Goal: Navigation & Orientation: Find specific page/section

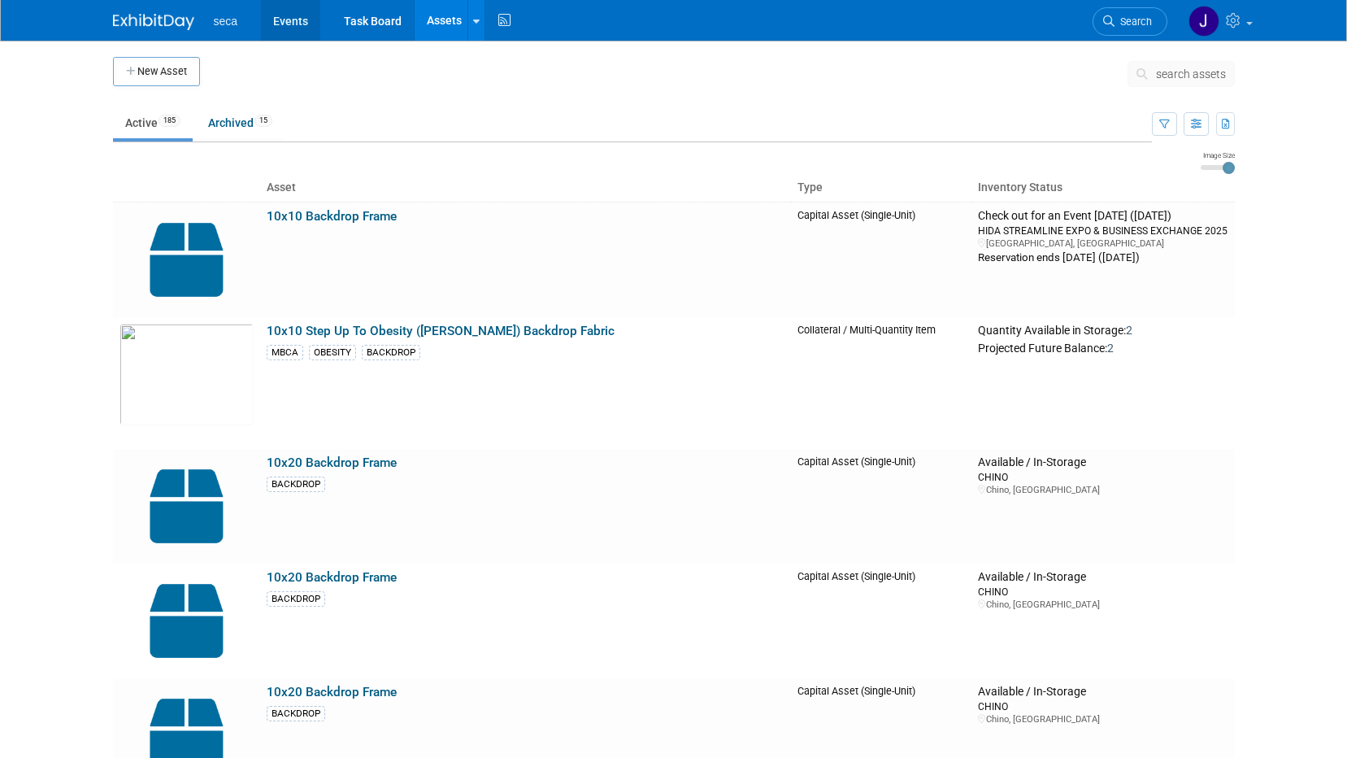
click at [296, 24] on link "Events" at bounding box center [290, 20] width 59 height 41
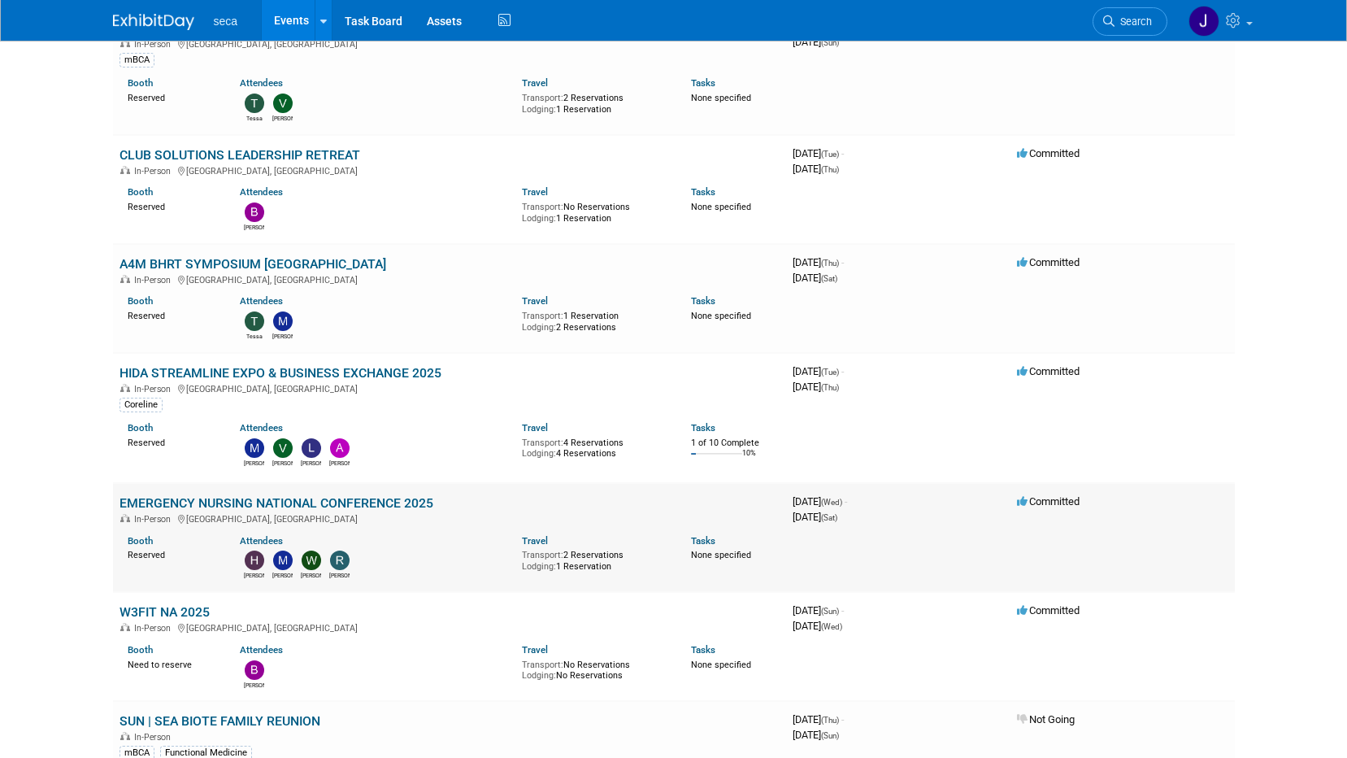
scroll to position [406, 0]
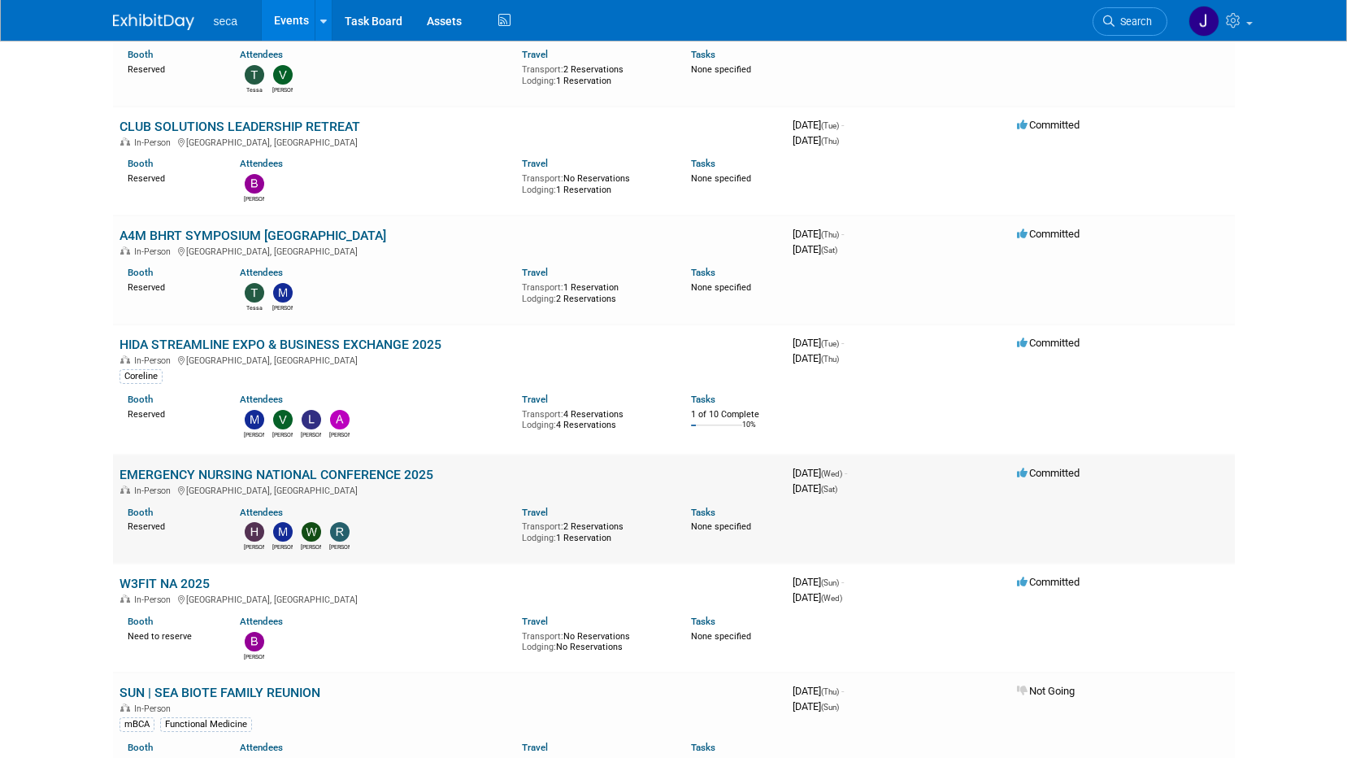
click at [265, 473] on link "EMERGENCY NURSING NATIONAL CONFERENCE 2025" at bounding box center [277, 474] width 314 height 15
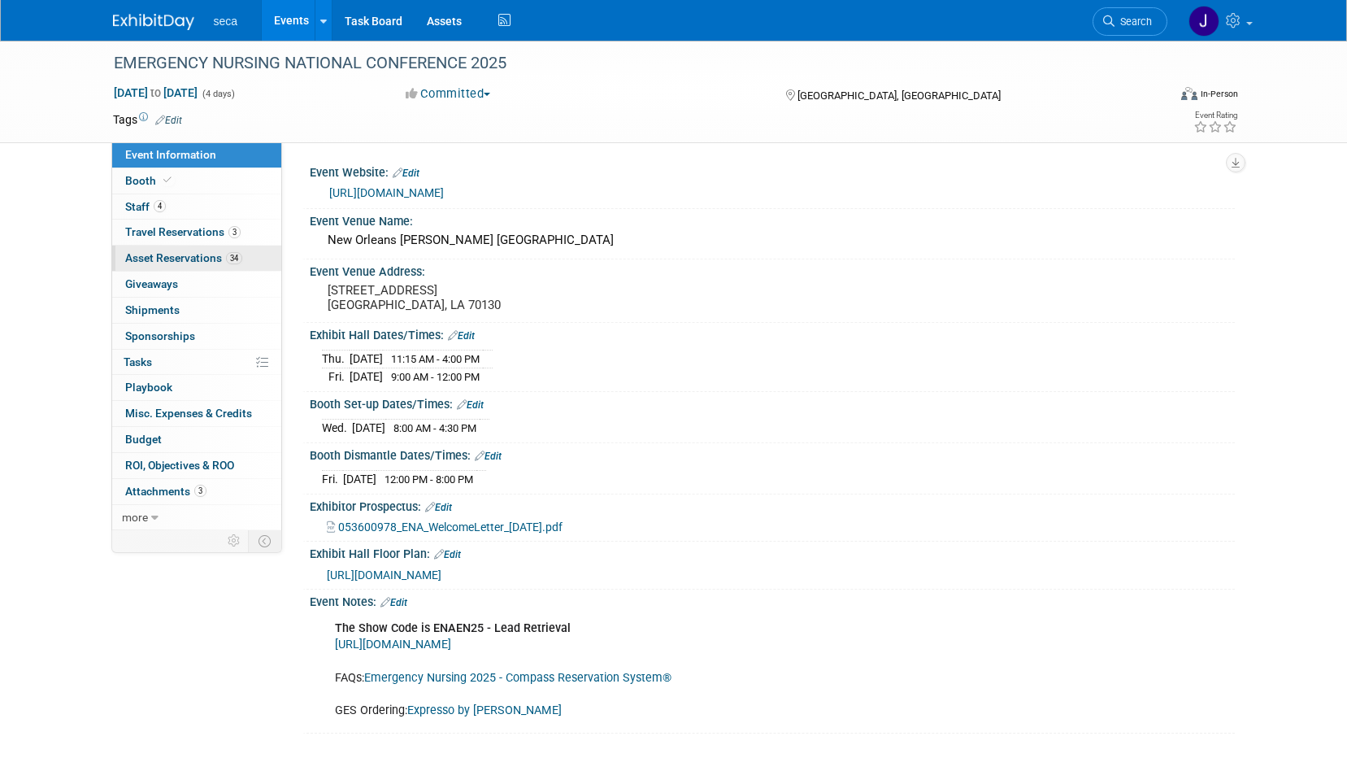
click at [214, 259] on span "Asset Reservations 34" at bounding box center [183, 257] width 117 height 13
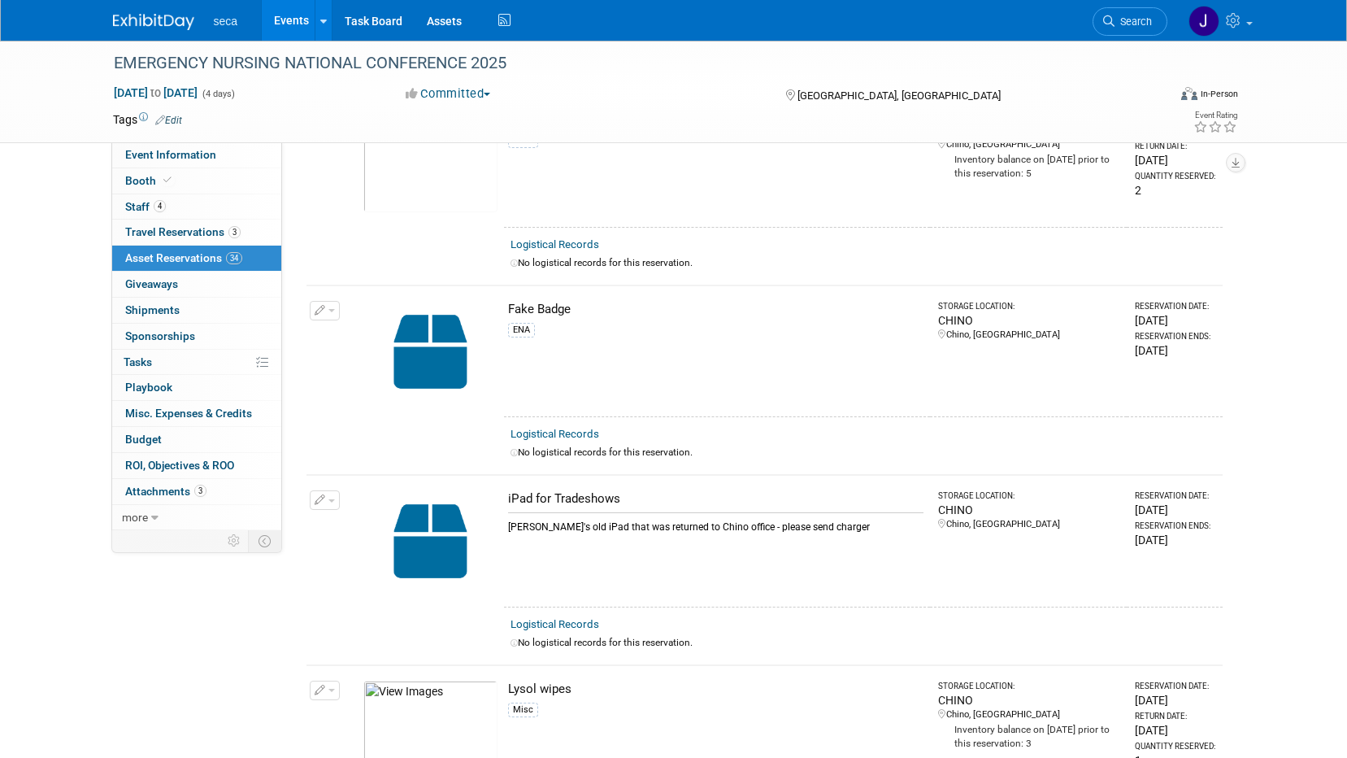
scroll to position [2602, 0]
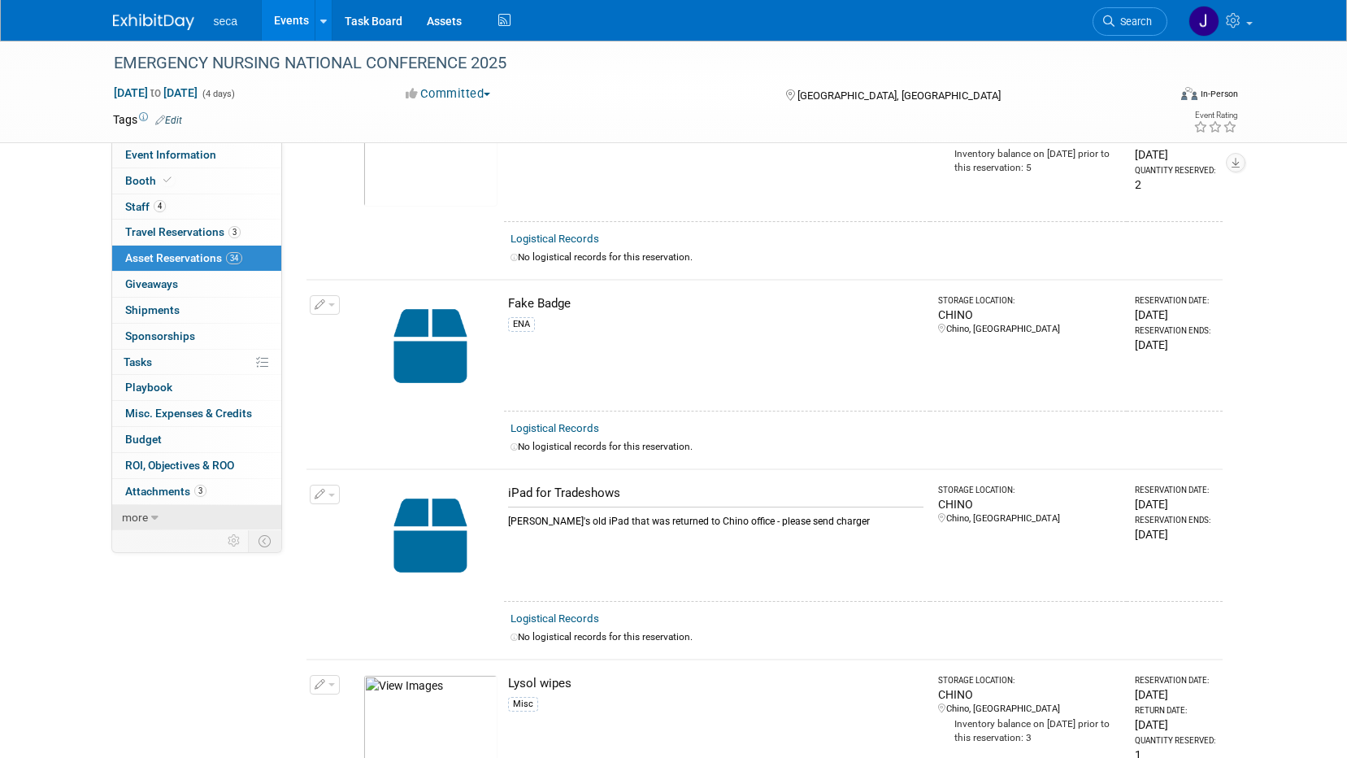
click at [150, 522] on link "more" at bounding box center [196, 517] width 169 height 25
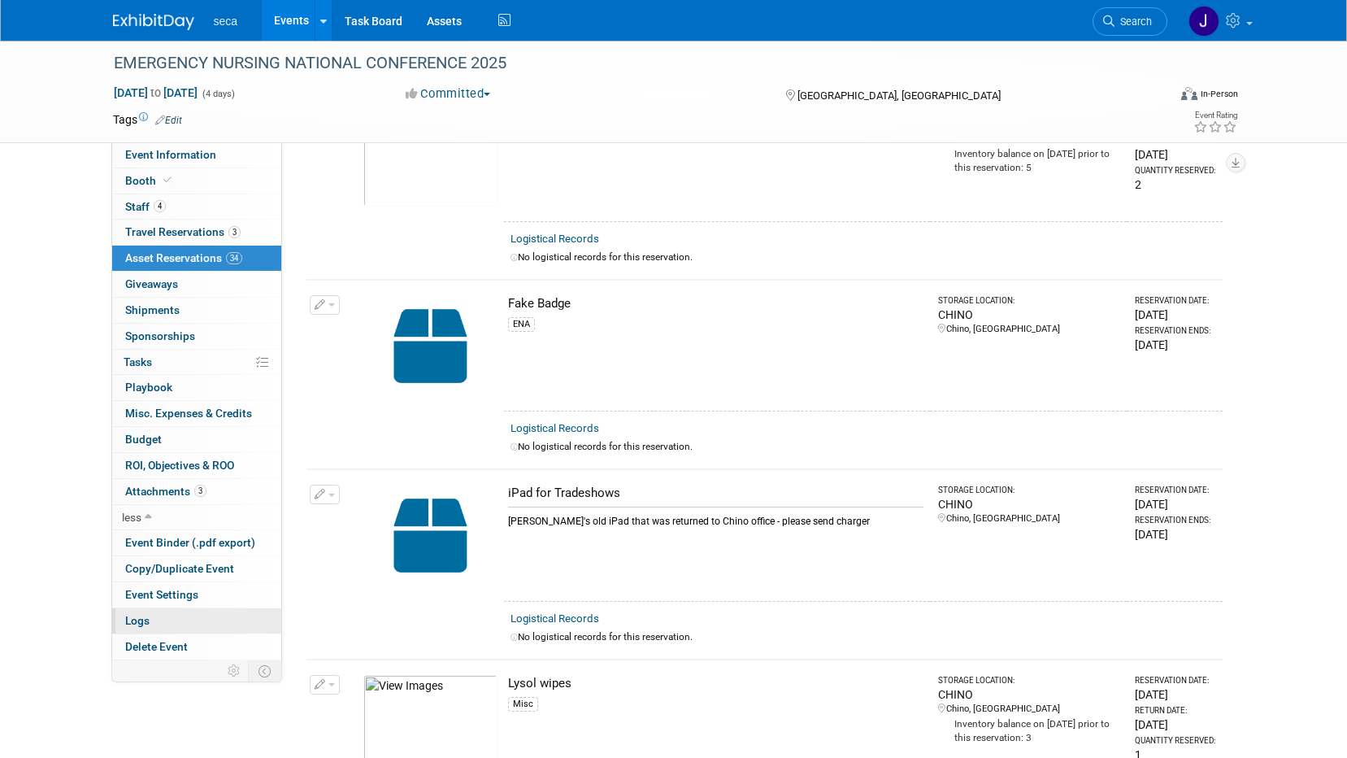
click at [146, 620] on span "Logs" at bounding box center [137, 620] width 24 height 13
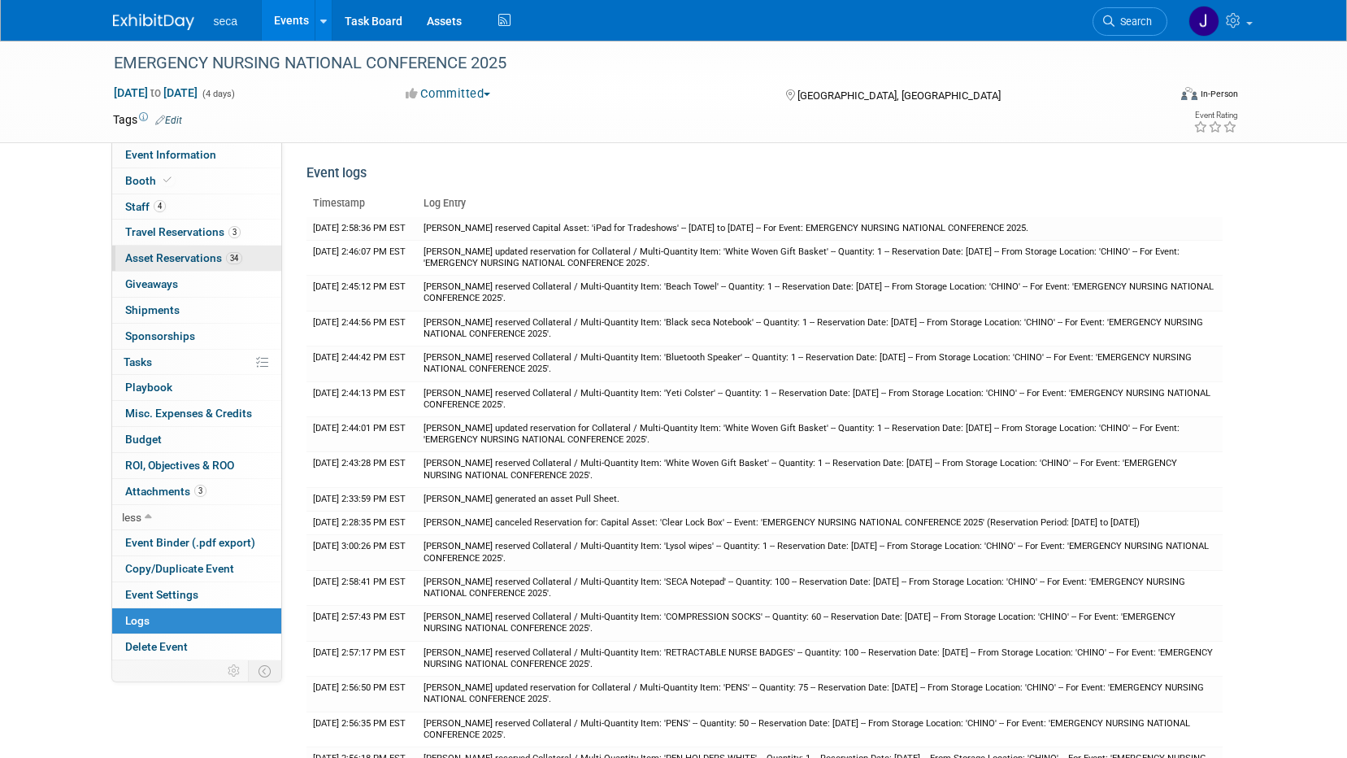
click at [219, 259] on span "Asset Reservations 34" at bounding box center [183, 257] width 117 height 13
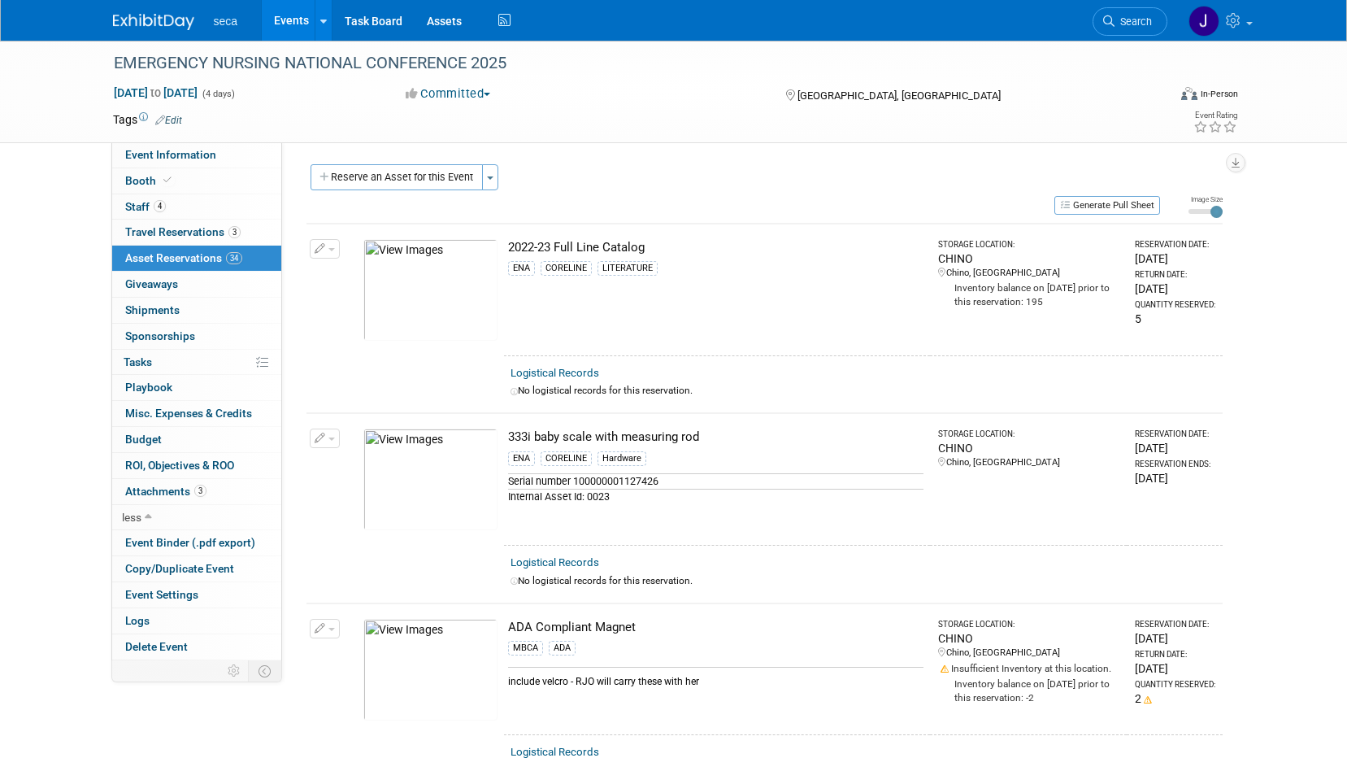
click at [151, 313] on span "Shipments 0" at bounding box center [152, 309] width 54 height 13
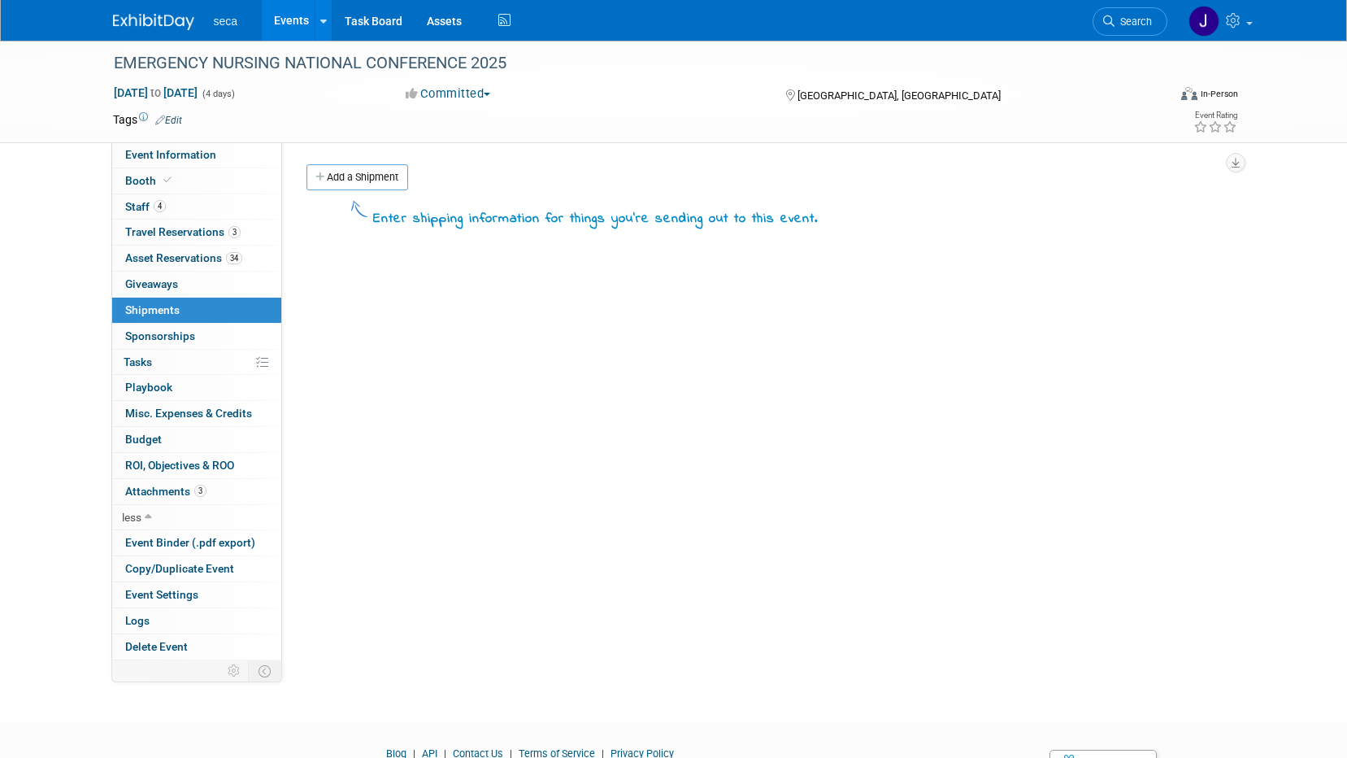
click at [0, 392] on html "seca Events Add Event Bulk Upload Events Shareable Event Boards Recently Viewed…" at bounding box center [673, 379] width 1347 height 758
click at [86, 543] on div "EMERGENCY NURSING NATIONAL CONFERENCE 2025 Sep 17, 2025 to Sep 20, 2025 (4 days…" at bounding box center [673, 367] width 1347 height 652
